Goal: Information Seeking & Learning: Learn about a topic

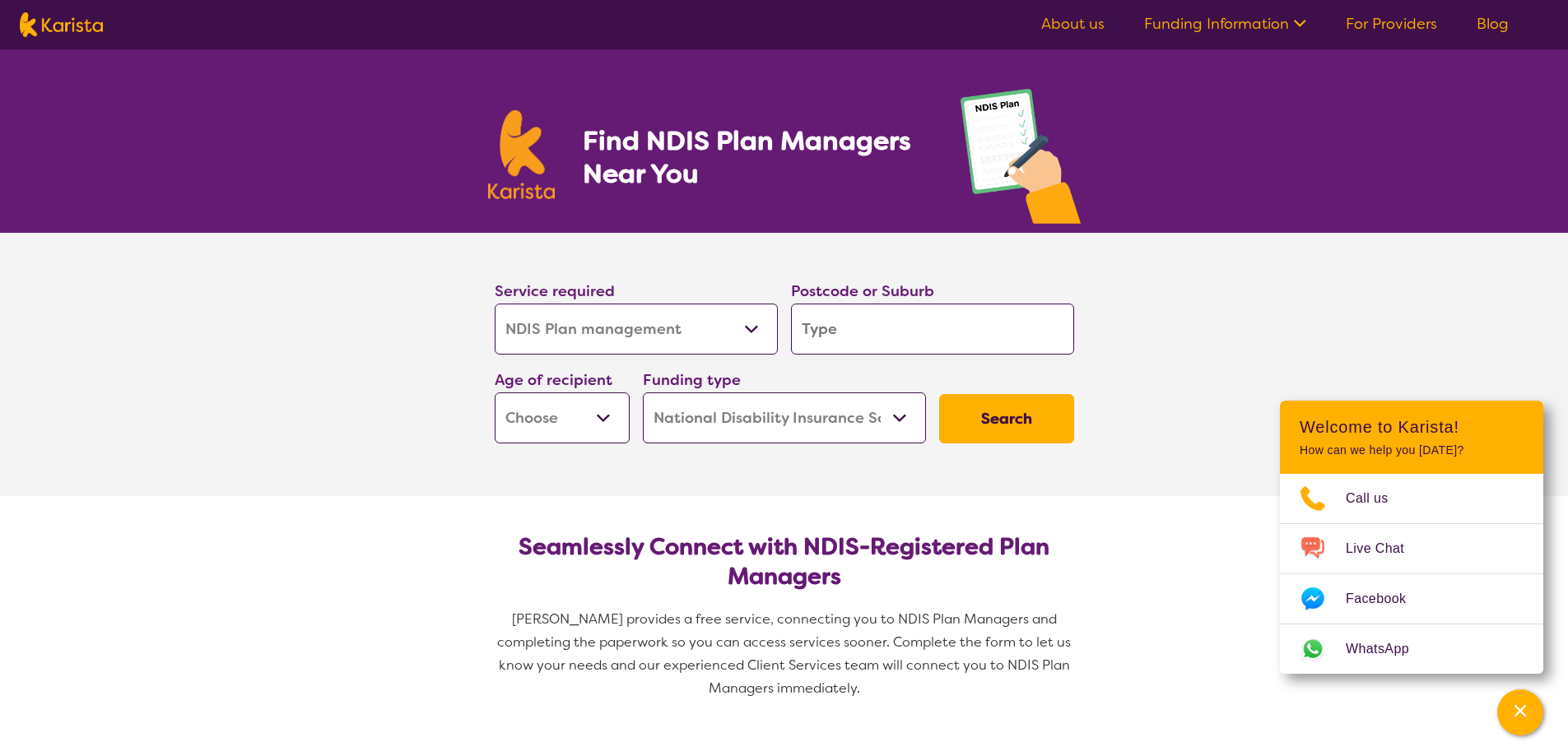
select select "NDIS Plan management"
select select "NDIS"
select select "NDIS Plan management"
select select "NDIS"
click at [681, 337] on select "Allied Health Assistant Assessment ([MEDICAL_DATA] or [MEDICAL_DATA]) Behaviour…" at bounding box center [637, 329] width 283 height 51
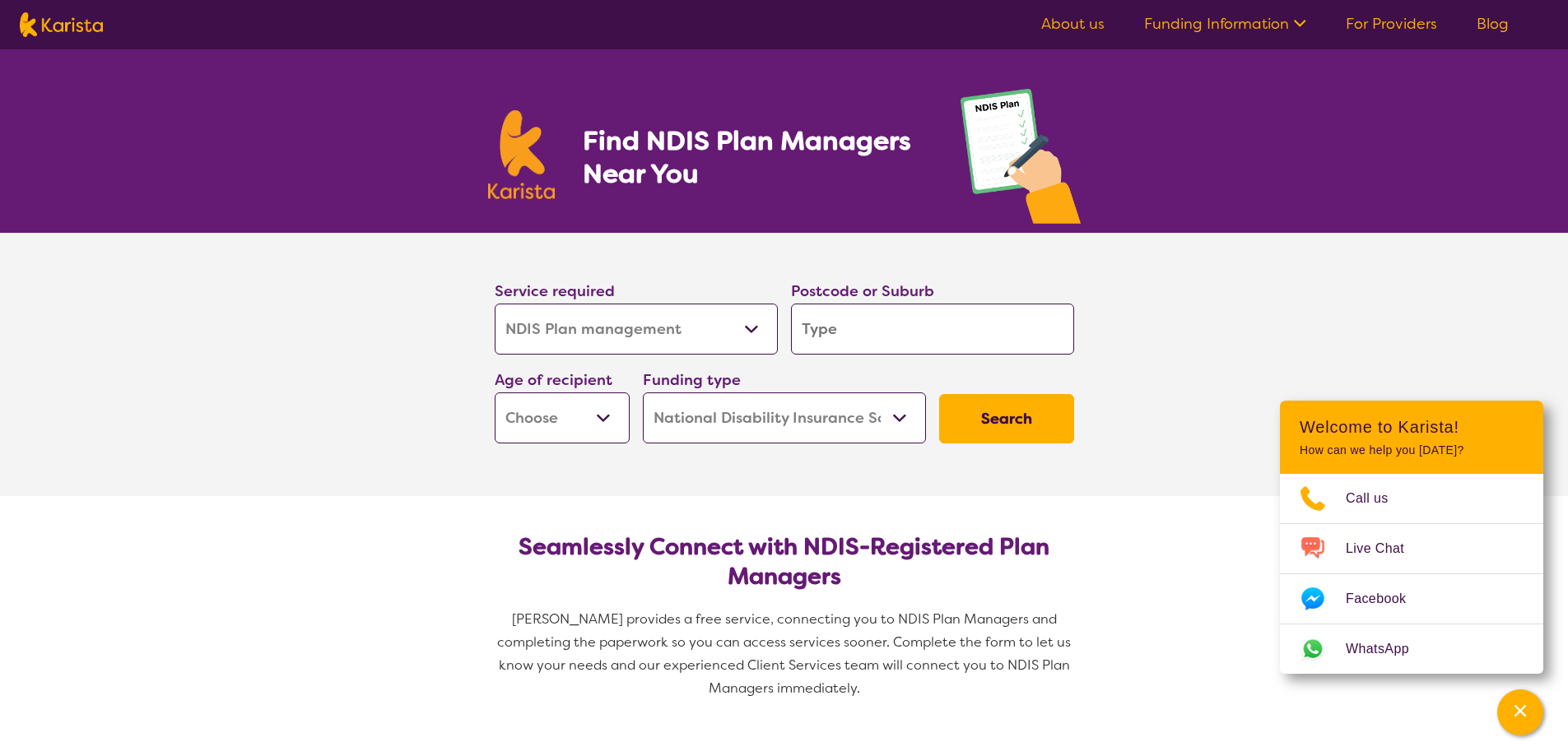
click at [681, 337] on select "Allied Health Assistant Assessment ([MEDICAL_DATA] or [MEDICAL_DATA]) Behaviour…" at bounding box center [637, 329] width 283 height 51
click at [824, 317] on input "search" at bounding box center [933, 329] width 283 height 51
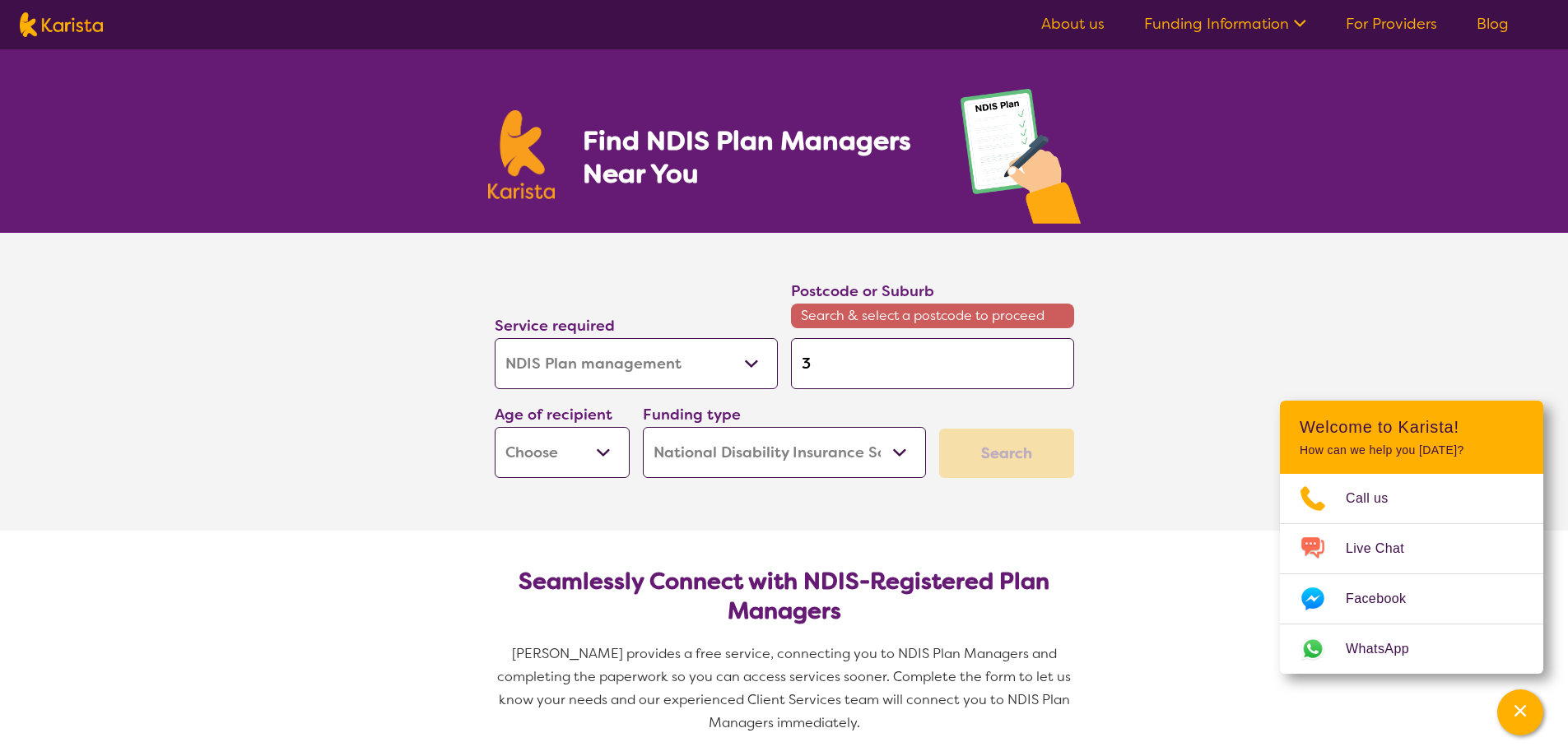
type input "3"
type input "31"
type input "315"
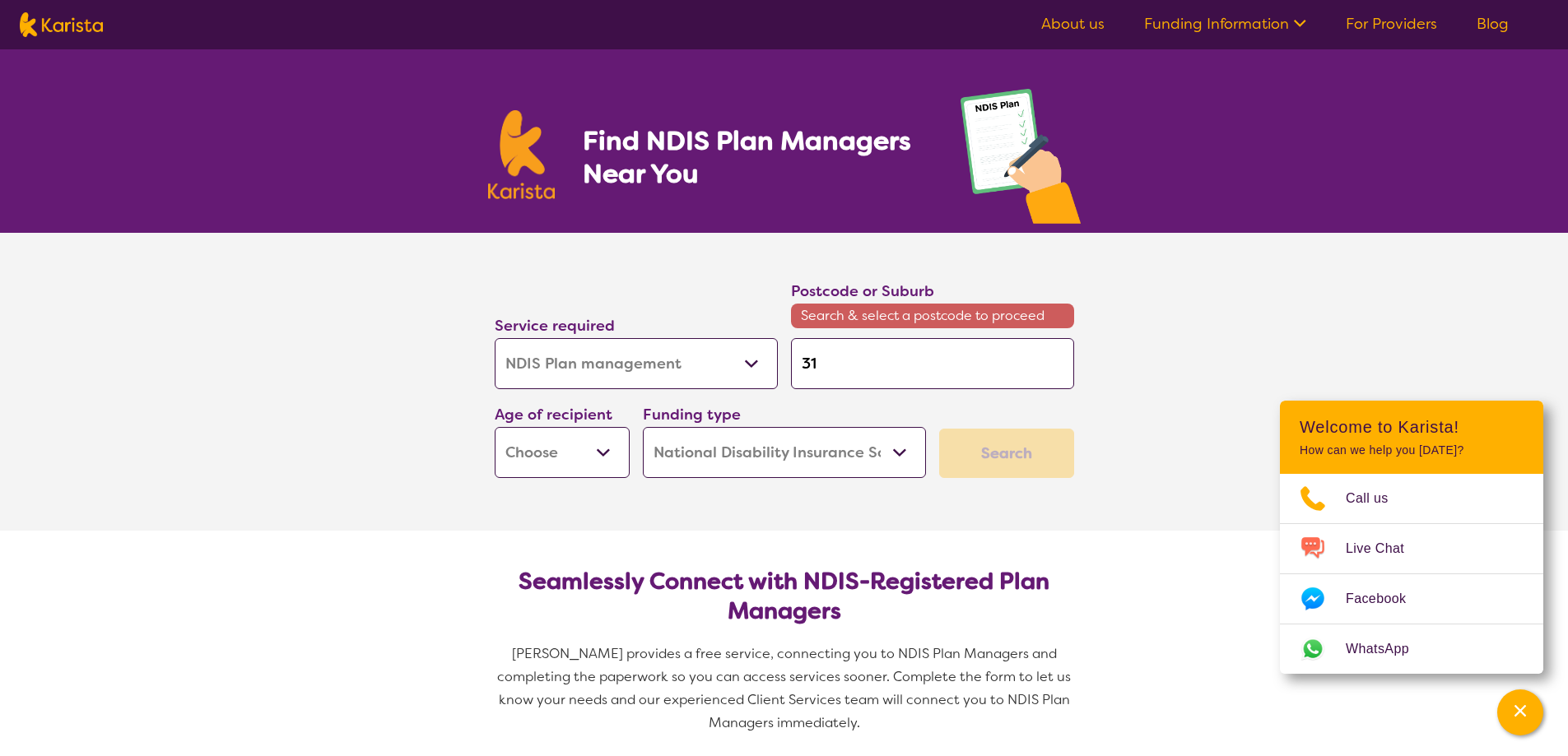
type input "315"
type input "3152"
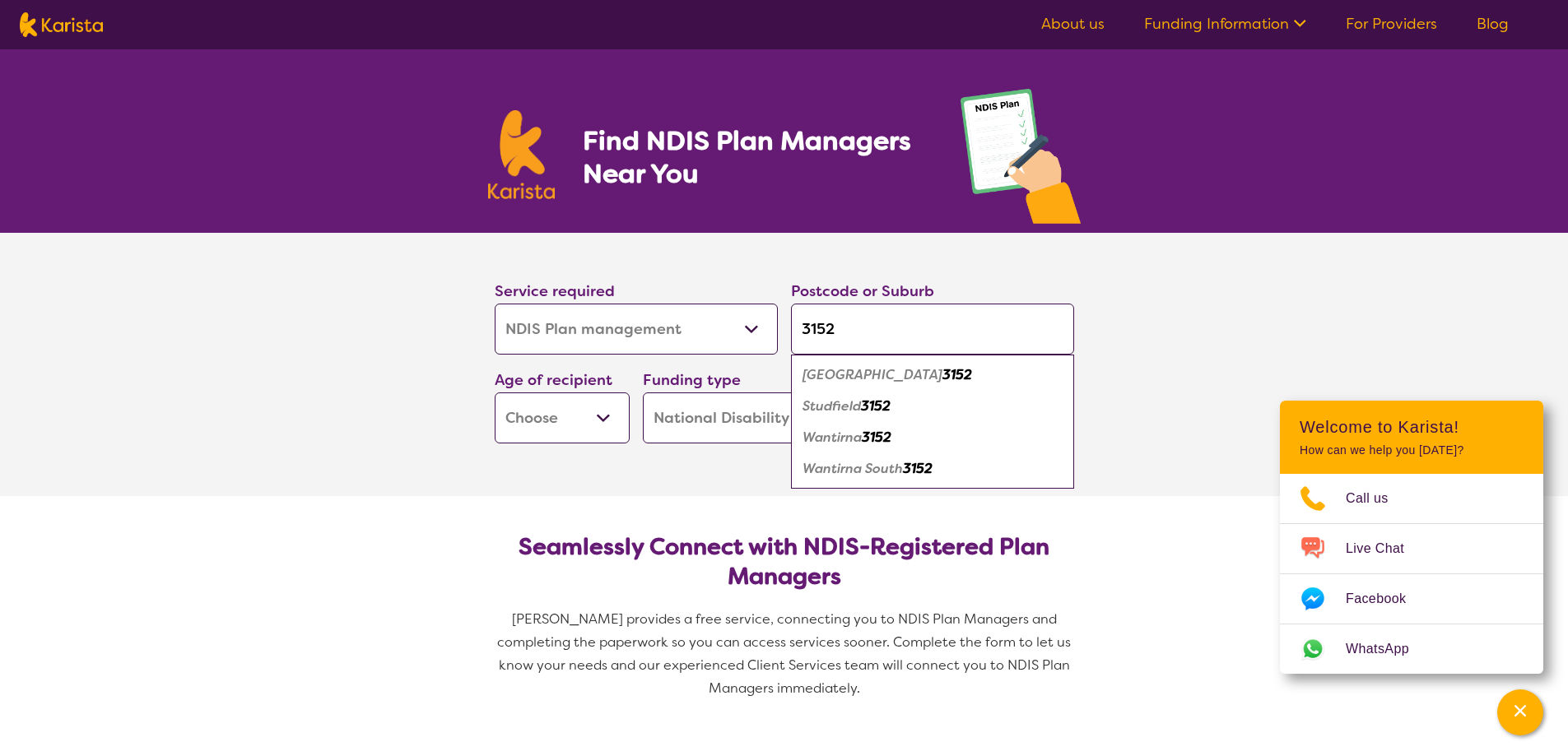
type input "3152"
click at [852, 467] on em "Wantirna South" at bounding box center [853, 468] width 100 height 17
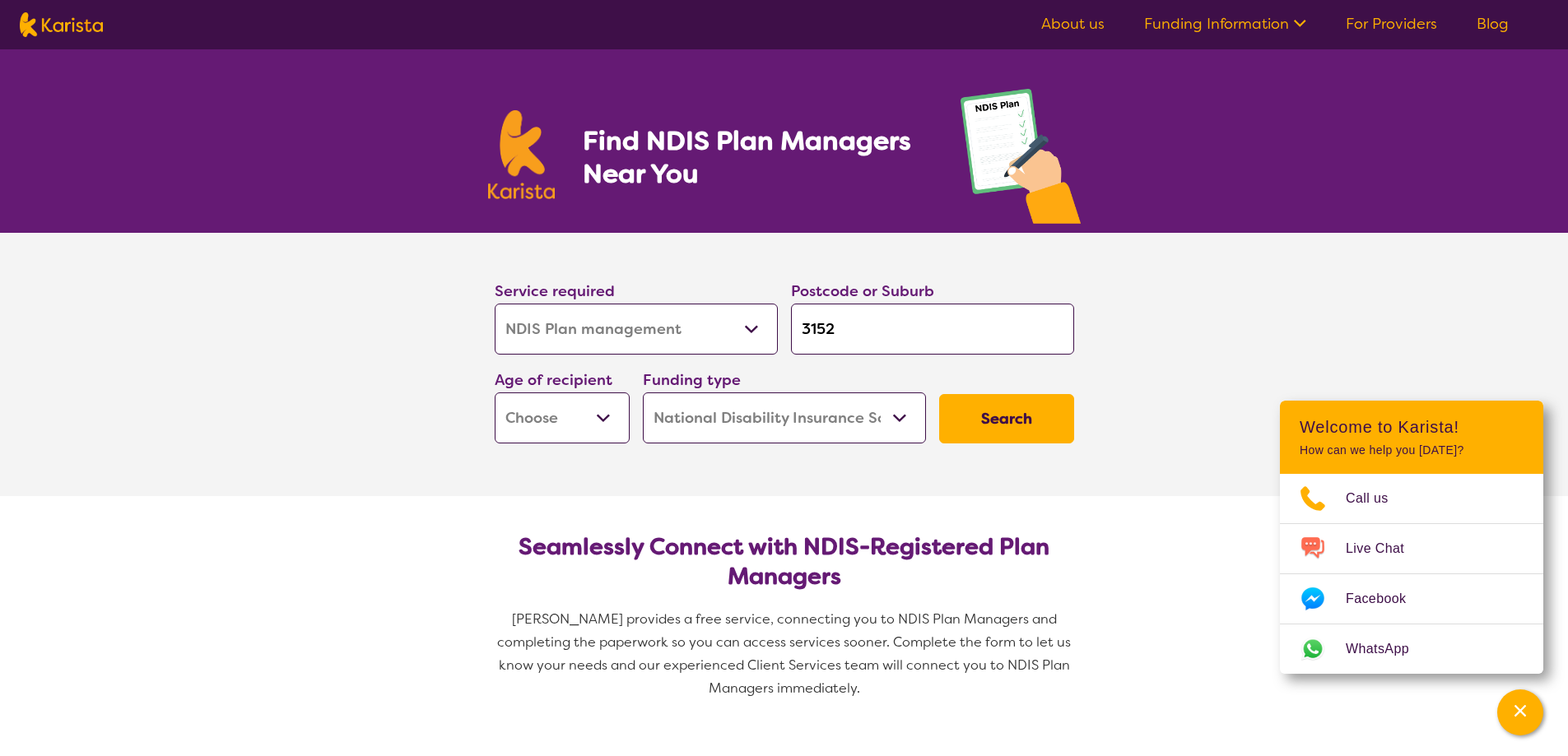
click at [574, 442] on select "Early Childhood - 0 to 9 Child - 10 to 11 Adolescent - 12 to 17 Adult - 18 to 6…" at bounding box center [562, 418] width 135 height 51
select select "EC"
click at [495, 393] on select "Early Childhood - 0 to 9 Child - 10 to 11 Adolescent - 12 to 17 Adult - 18 to 6…" at bounding box center [562, 418] width 135 height 51
select select "EC"
click at [775, 411] on select "Home Care Package (HCP) National Disability Insurance Scheme (NDIS) I don't know" at bounding box center [785, 418] width 283 height 51
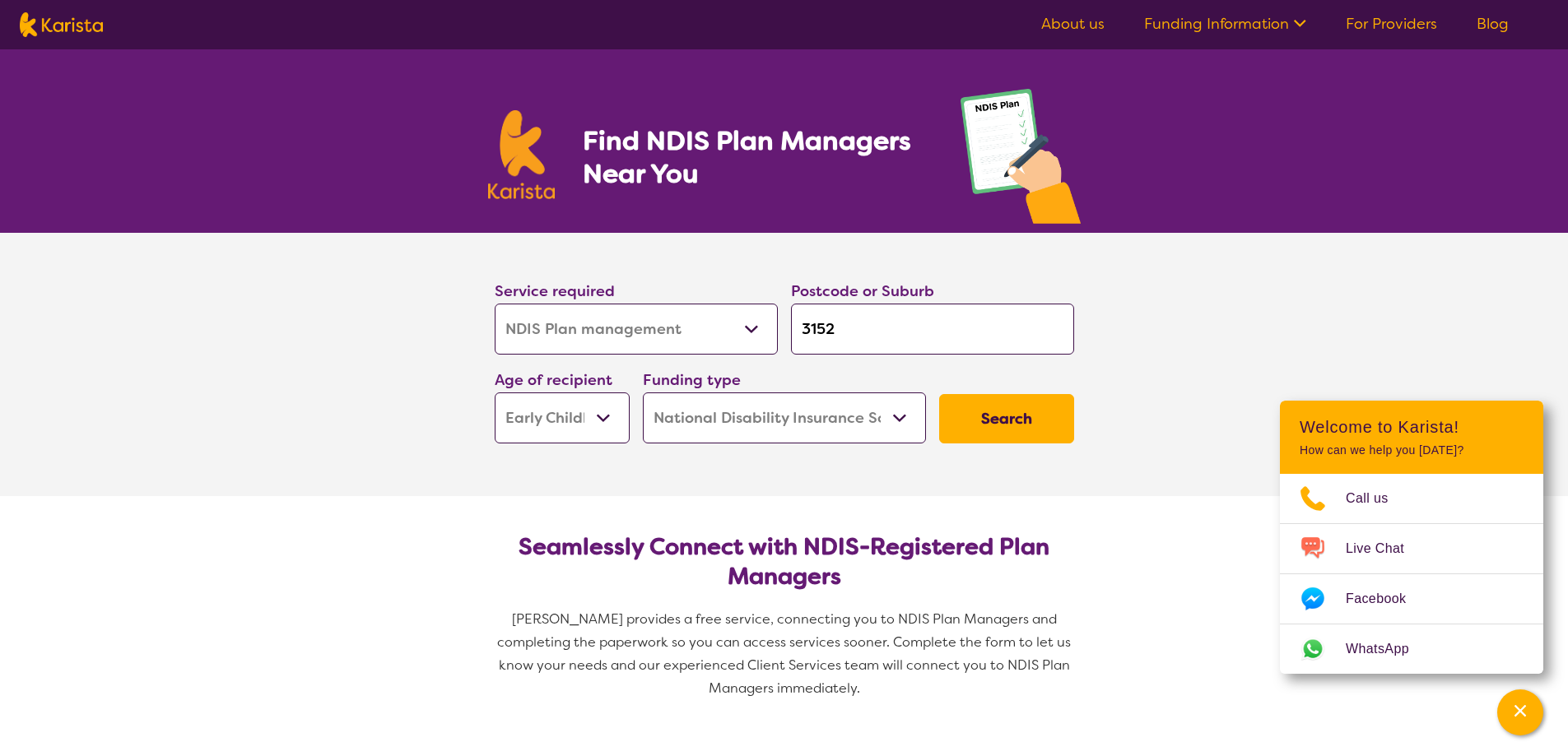
click at [775, 411] on select "Home Care Package (HCP) National Disability Insurance Scheme (NDIS) I don't know" at bounding box center [785, 418] width 283 height 51
click at [1000, 402] on button "Search" at bounding box center [1006, 419] width 135 height 49
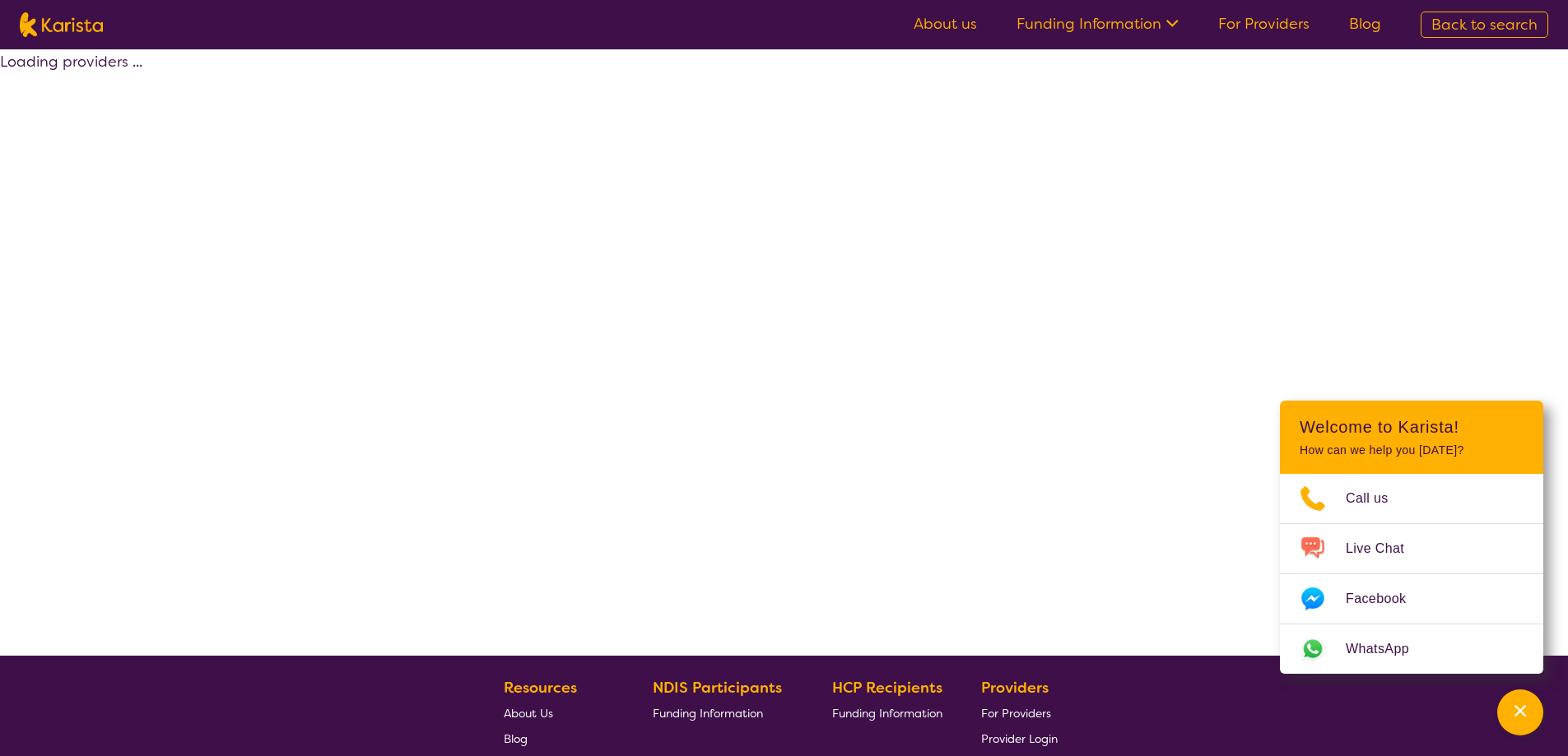
select select "by_score"
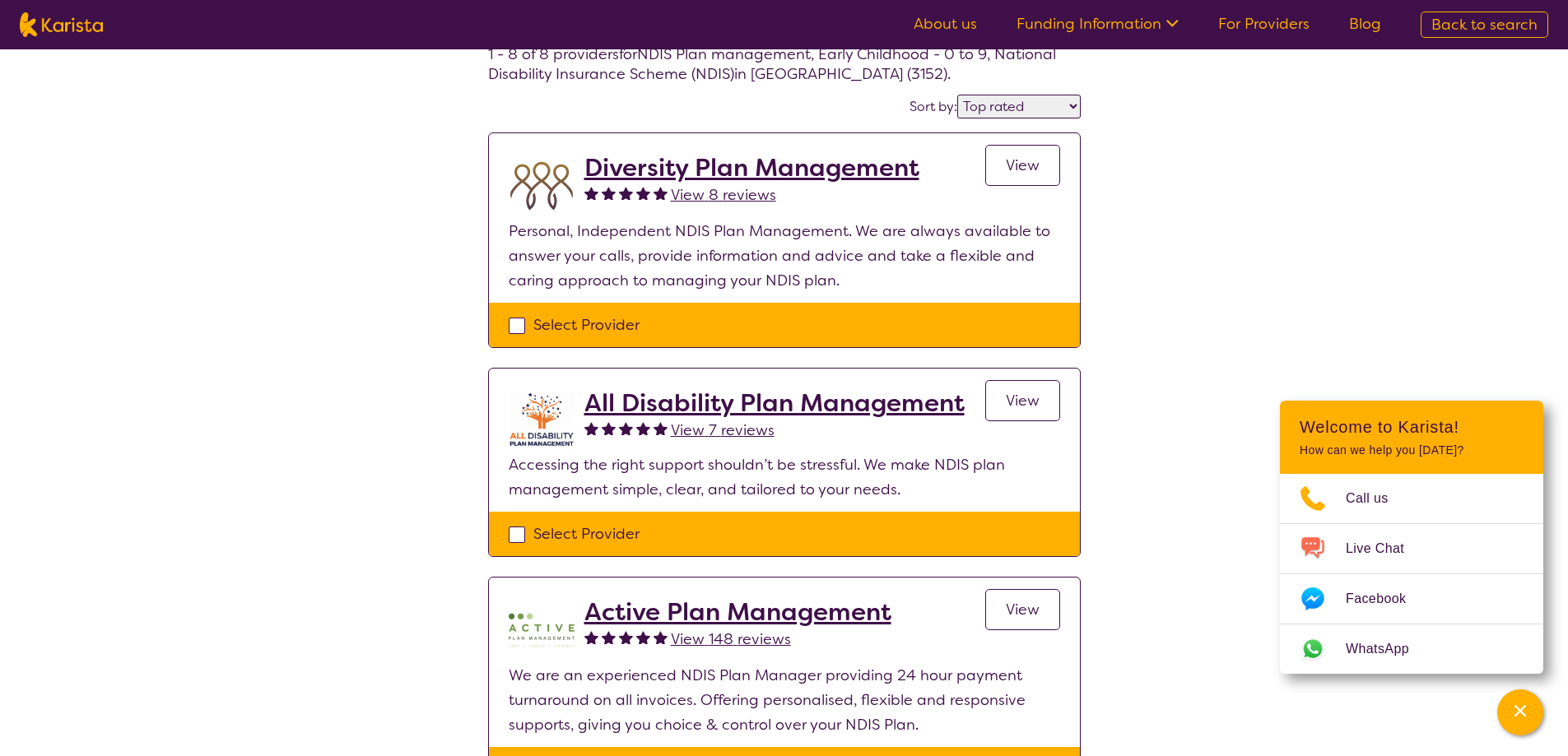
scroll to position [247, 0]
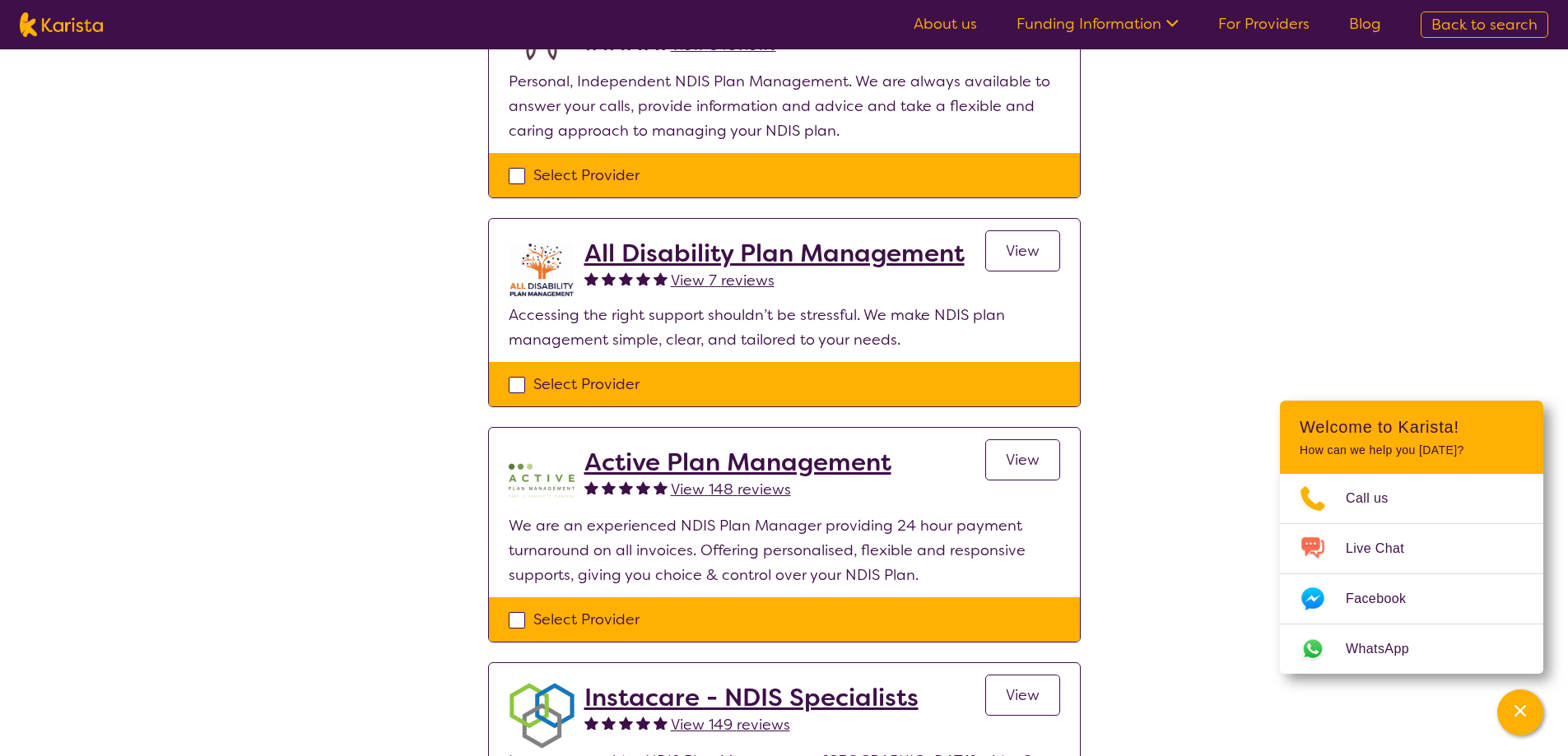
click at [760, 464] on h2 "Active Plan Management" at bounding box center [738, 462] width 307 height 30
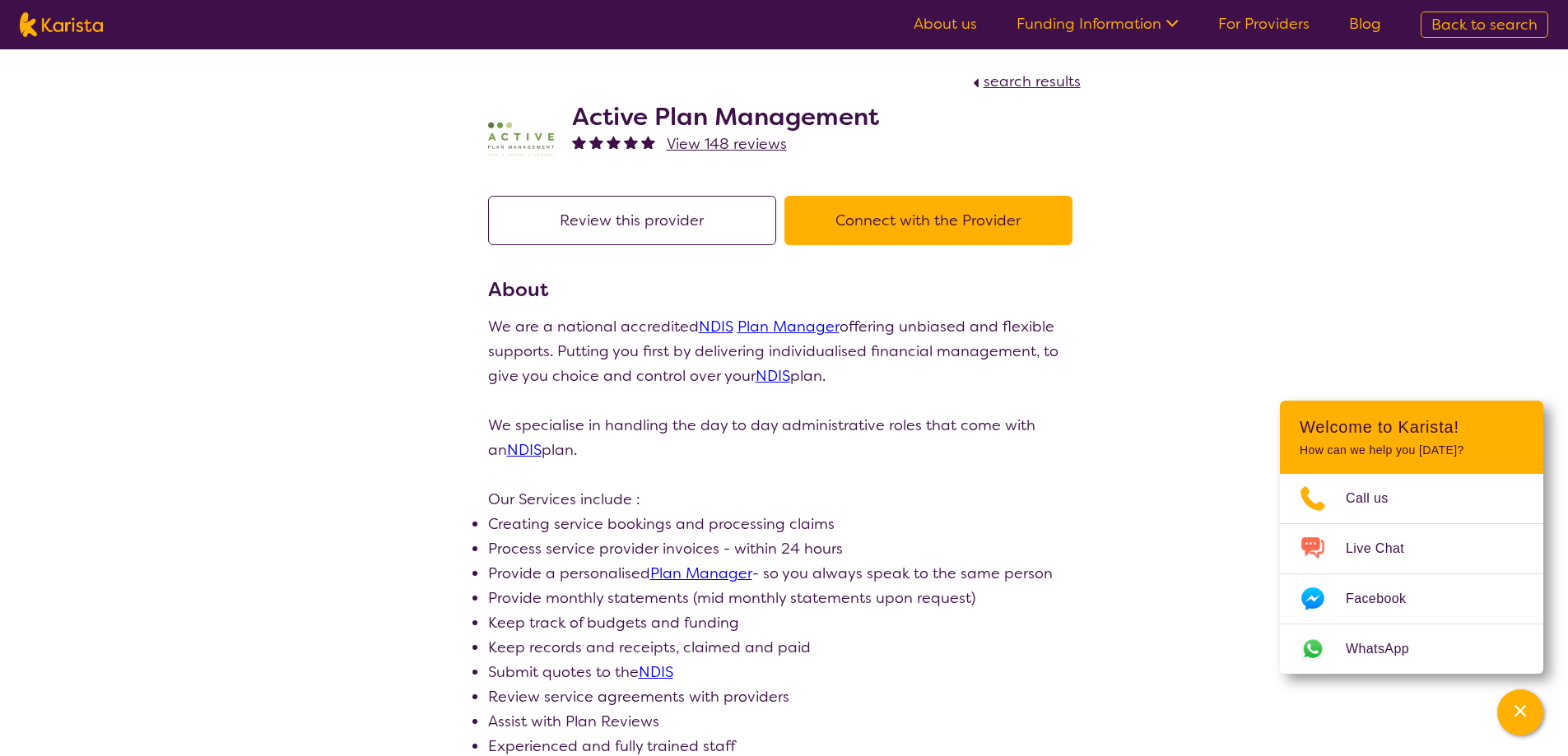
click at [1115, 25] on link "Funding Information" at bounding box center [1097, 24] width 162 height 20
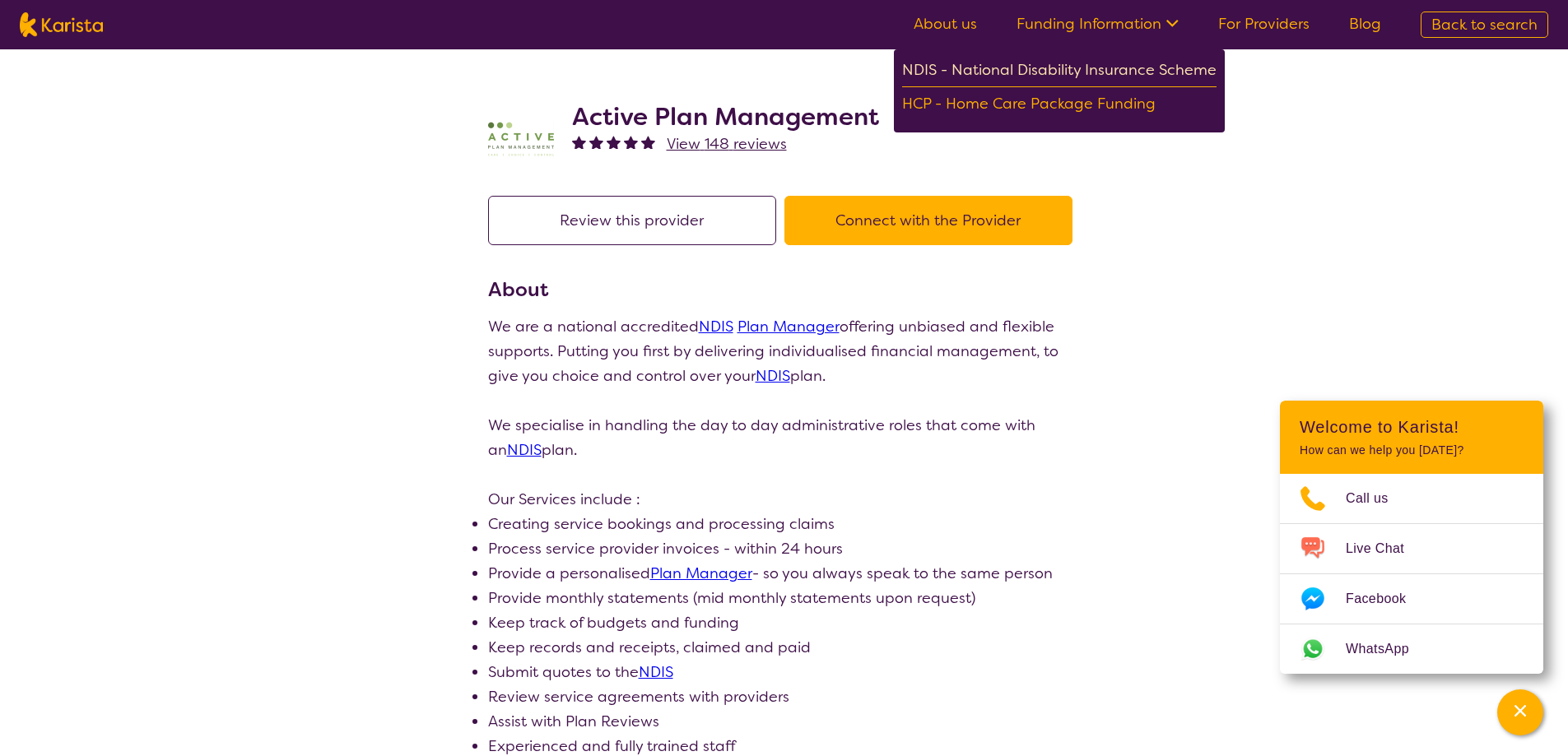
click at [1105, 65] on div "NDIS - National Disability Insurance Scheme" at bounding box center [1059, 72] width 315 height 30
